Goal: Check status

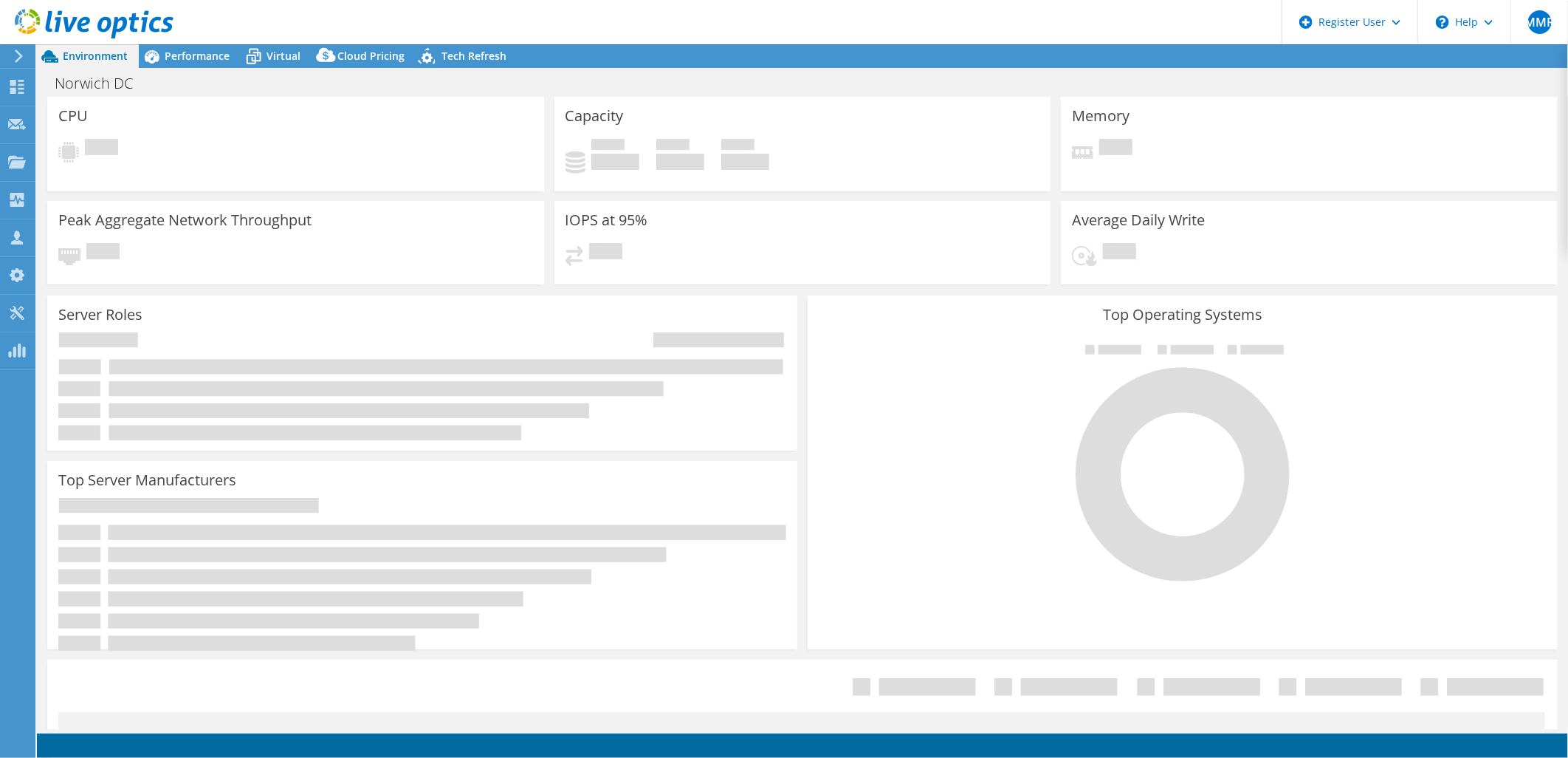
select select "EULondon"
select select "GBP"
